Goal: Information Seeking & Learning: Learn about a topic

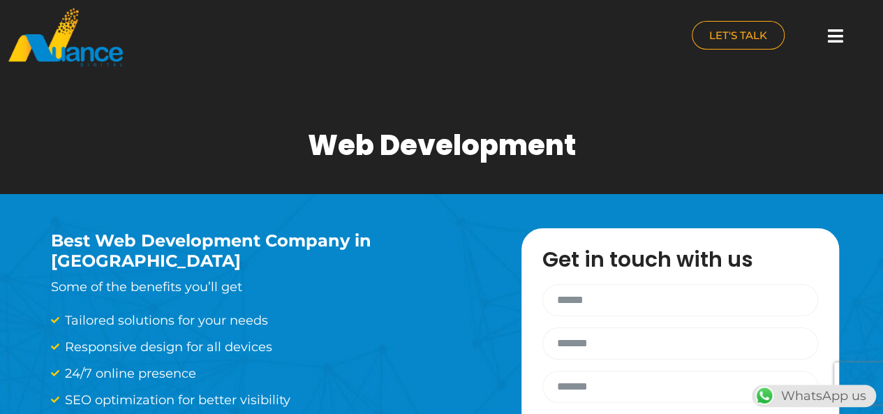
click at [97, 62] on img at bounding box center [65, 37] width 117 height 61
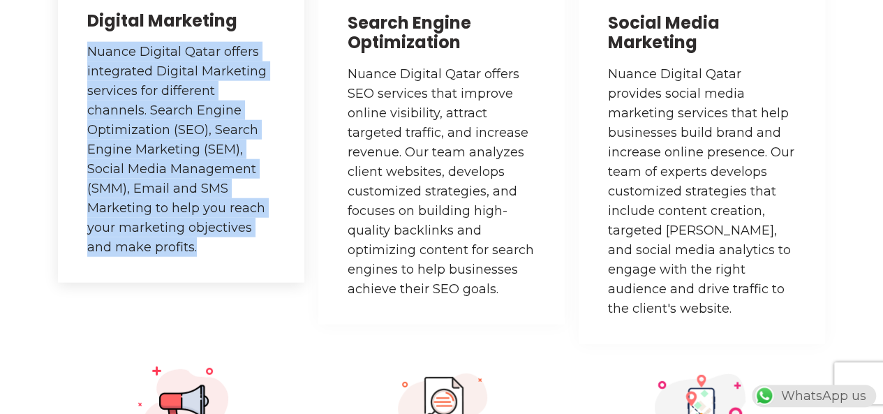
drag, startPoint x: 87, startPoint y: 49, endPoint x: 200, endPoint y: 248, distance: 228.8
click at [200, 248] on p "Nuance Digital Qatar offers integrated Digital Marketing services for different…" at bounding box center [181, 149] width 188 height 215
copy p "Nuance Digital Qatar offers integrated Digital Marketing services for different…"
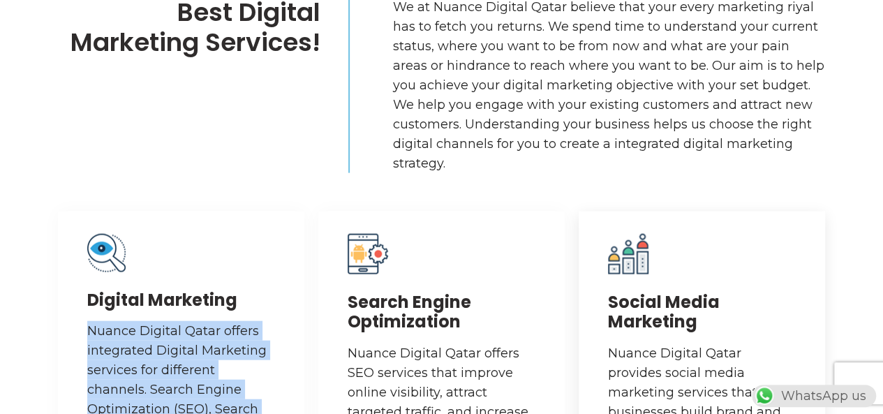
scroll to position [1495, 0]
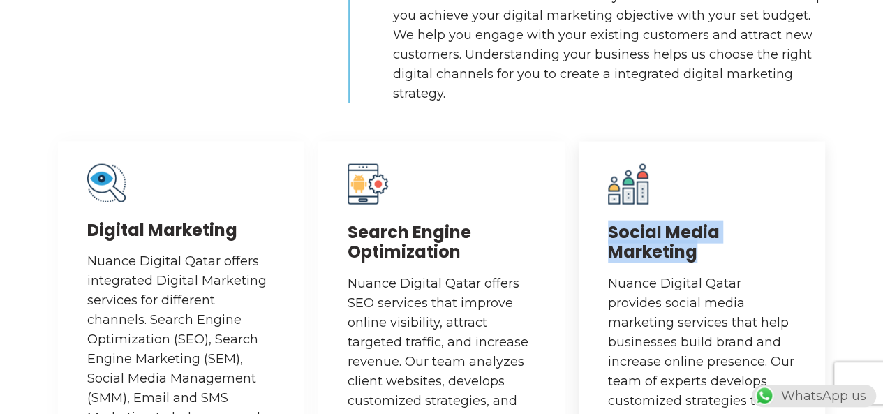
drag, startPoint x: 706, startPoint y: 253, endPoint x: 579, endPoint y: 231, distance: 128.8
click at [579, 231] on div "Social Media Marketing Nuance Digital Qatar provides social media marketing ser…" at bounding box center [701, 348] width 246 height 412
copy h3 "Social Media Marketing"
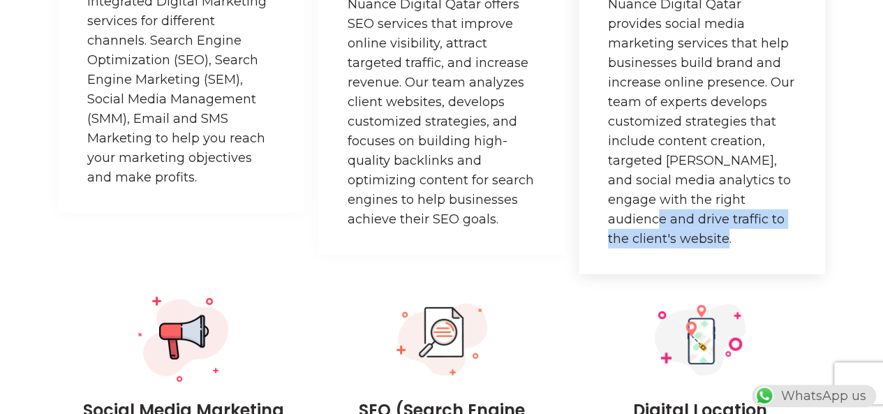
scroll to position [1634, 0]
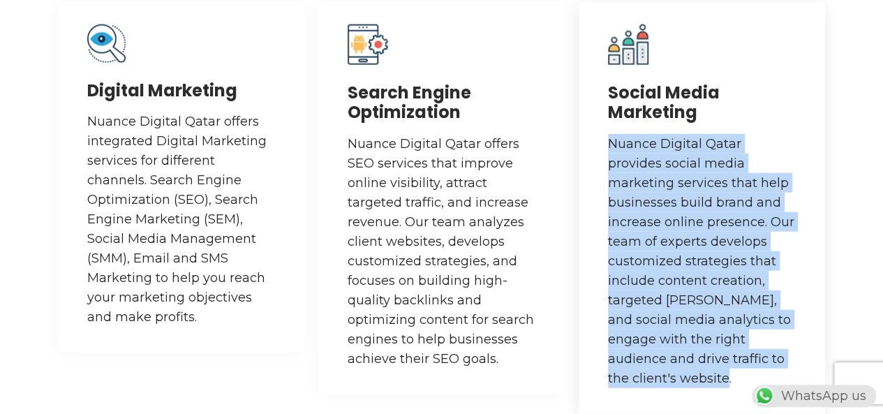
drag, startPoint x: 738, startPoint y: 237, endPoint x: 608, endPoint y: 147, distance: 158.4
click at [608, 147] on p "Nuance Digital Qatar provides social media marketing services that help busines…" at bounding box center [702, 261] width 188 height 254
copy p "Nuance Digital Qatar provides social media marketing services that help busines…"
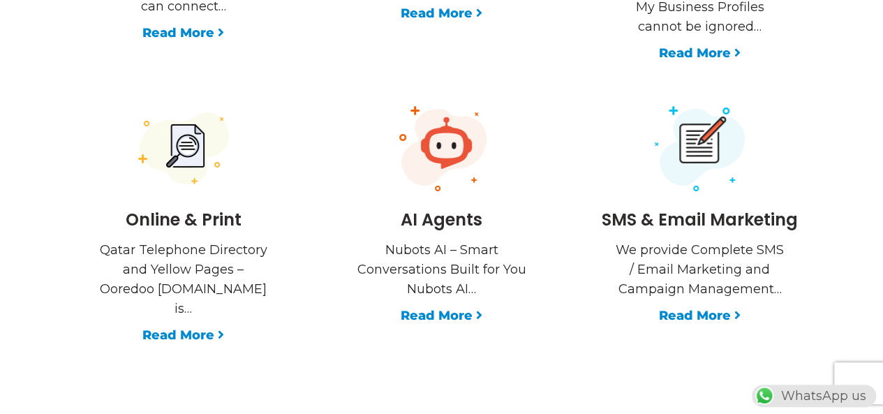
scroll to position [2262, 0]
